Goal: Check status

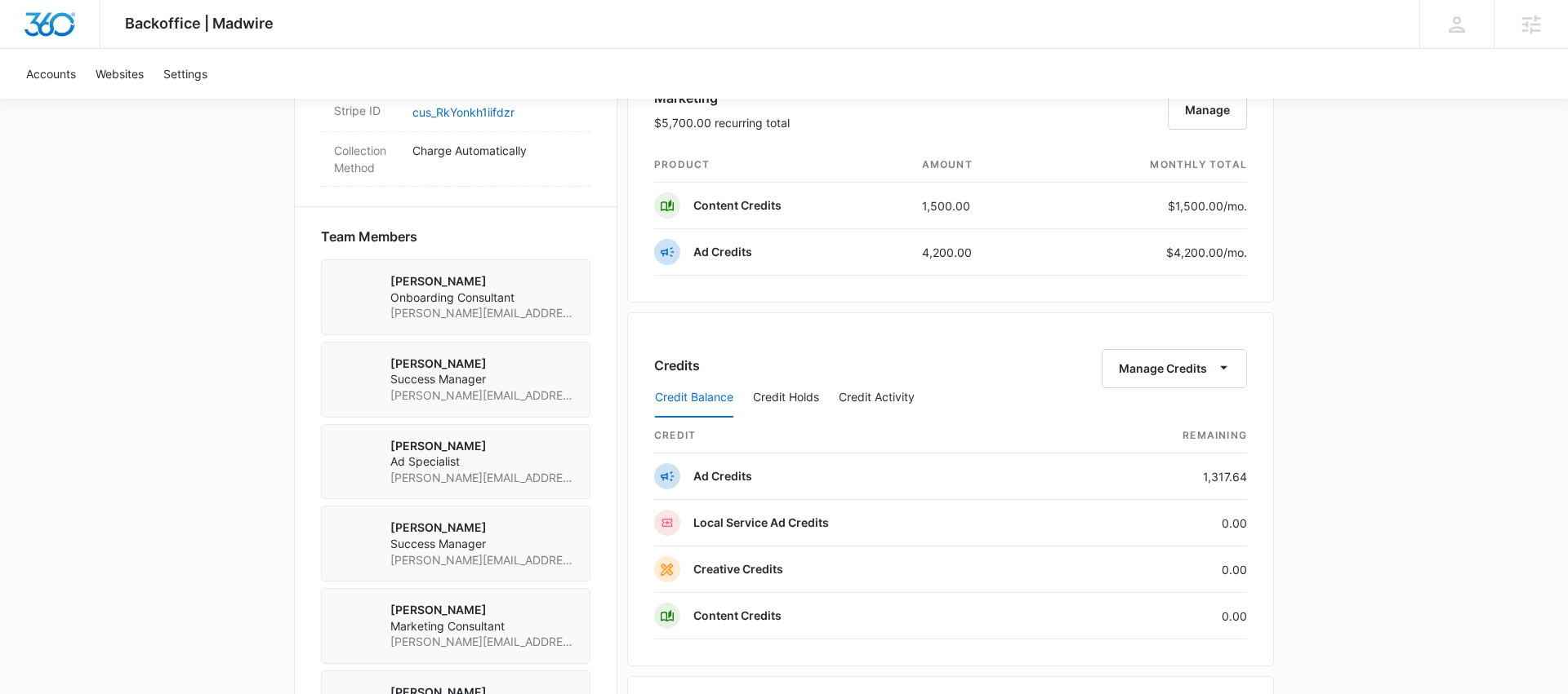
scroll to position [1105, 0]
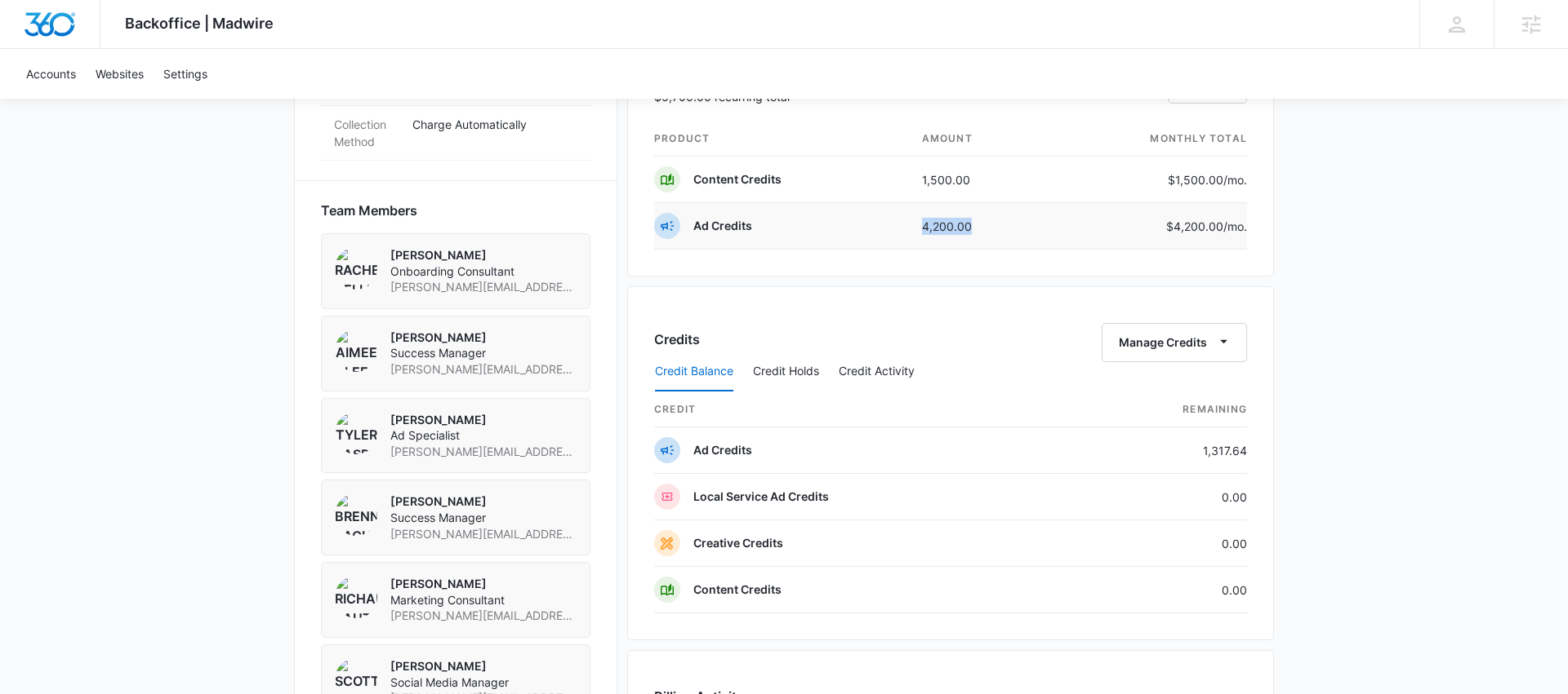
drag, startPoint x: 973, startPoint y: 227, endPoint x: 894, endPoint y: 227, distance: 79.0
click at [894, 227] on tr "Ad Credits 4,200.00 $4,200.00 /mo." at bounding box center [950, 226] width 592 height 47
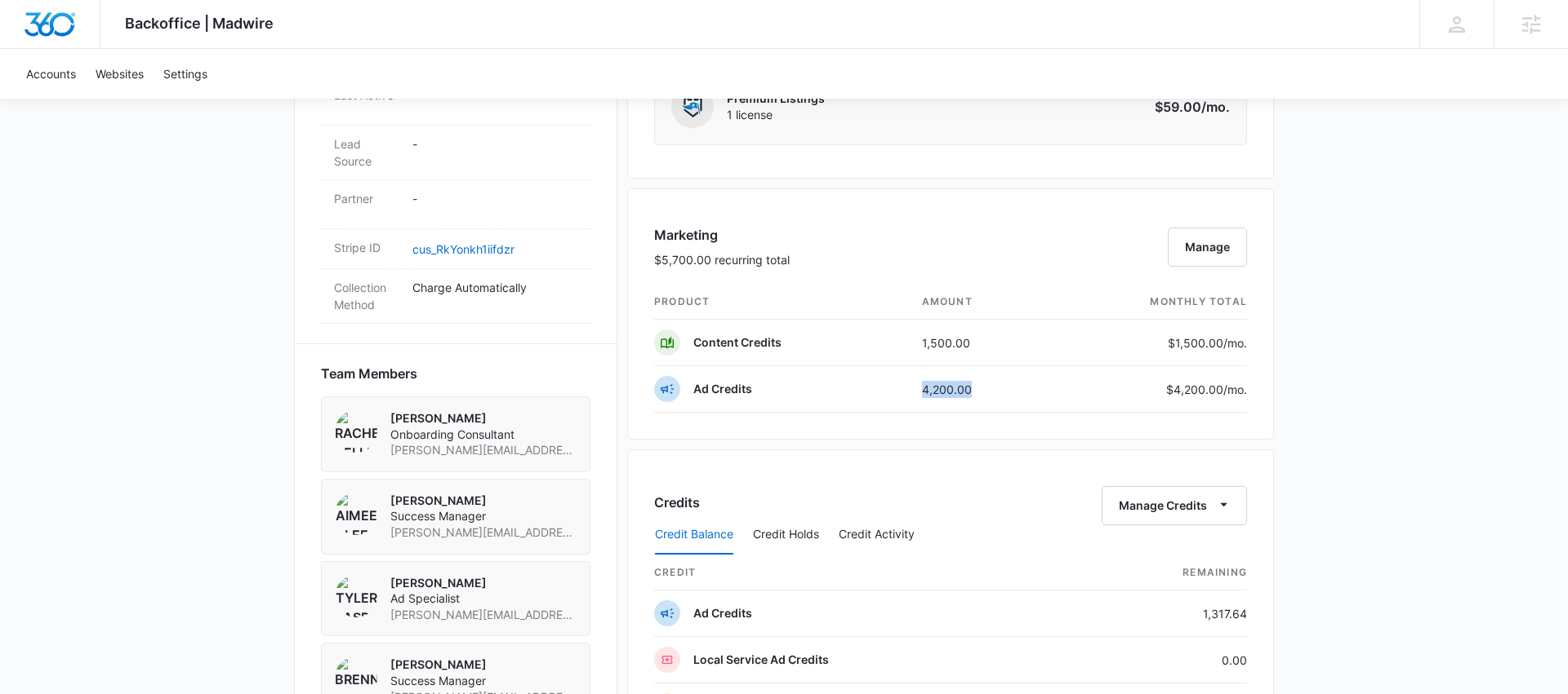
scroll to position [944, 0]
click at [917, 387] on td "4,200.00" at bounding box center [978, 387] width 139 height 47
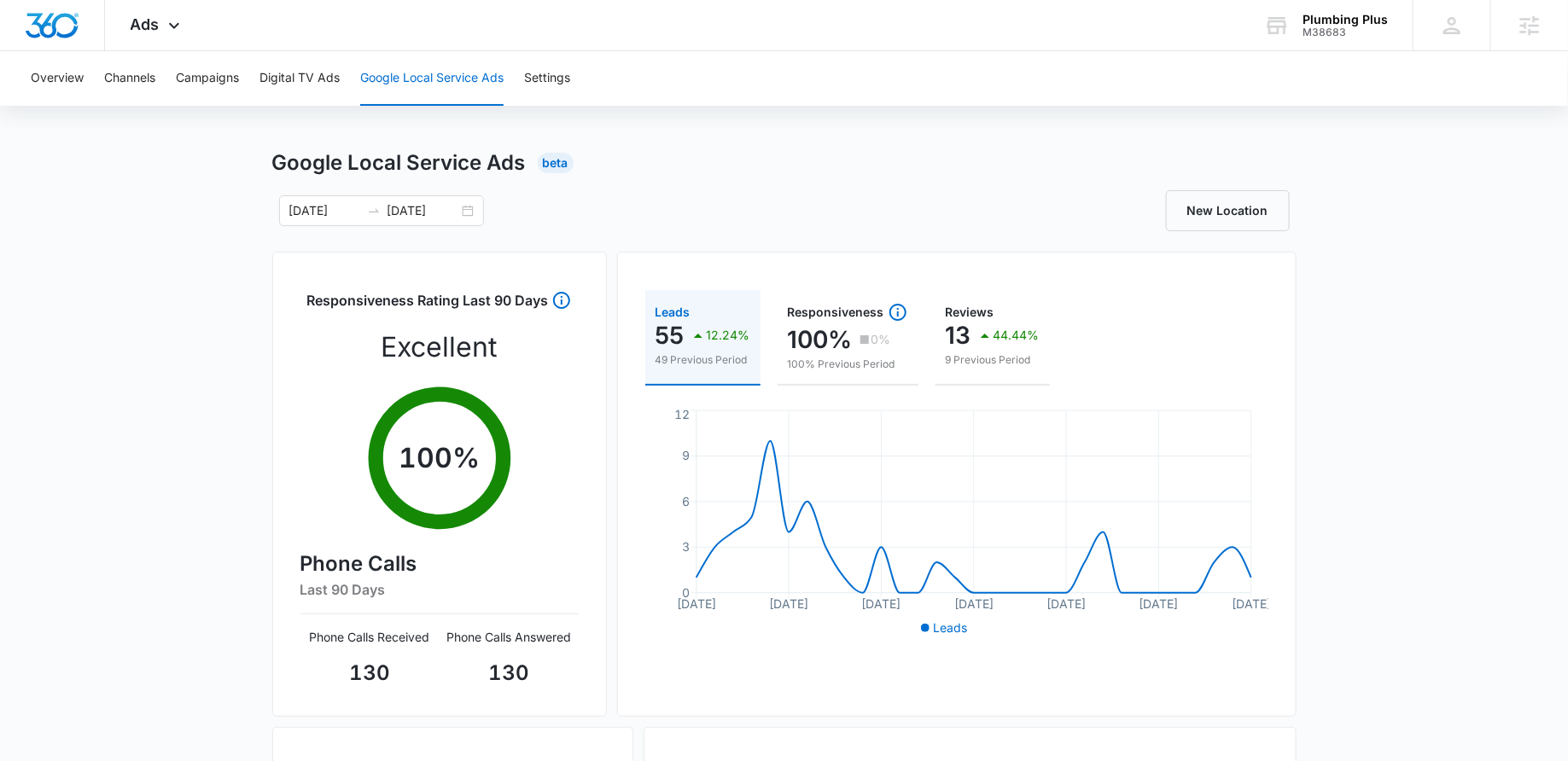
scroll to position [17, 0]
